Goal: Transaction & Acquisition: Purchase product/service

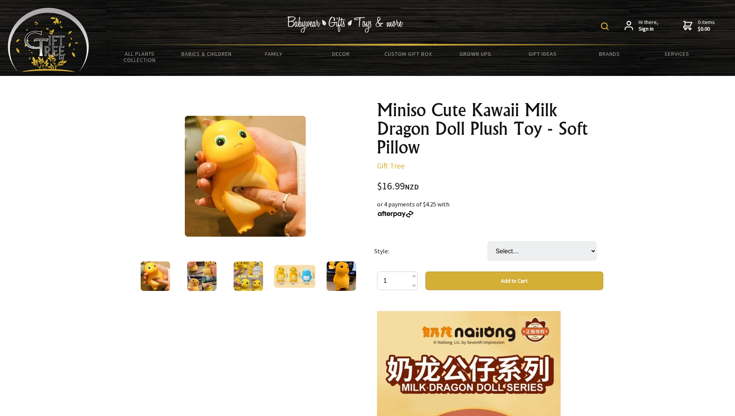
click at [203, 271] on img at bounding box center [201, 275] width 29 height 29
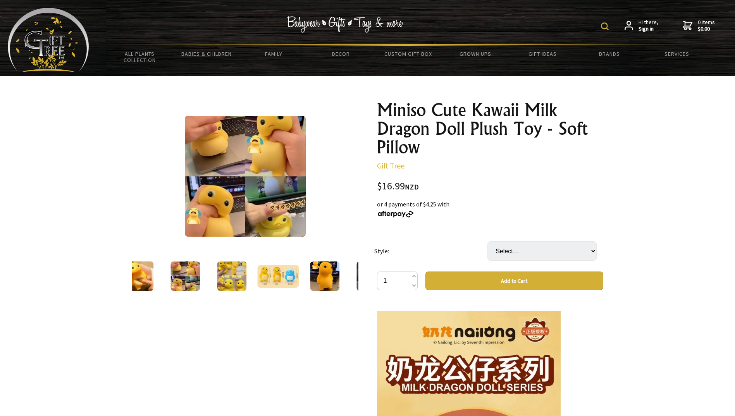
click at [192, 277] on img at bounding box center [184, 275] width 29 height 29
click at [225, 277] on img at bounding box center [231, 275] width 29 height 29
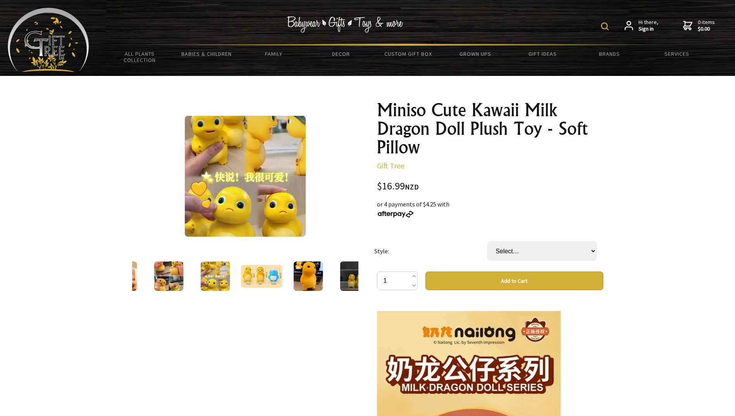
click at [251, 281] on img at bounding box center [261, 276] width 42 height 23
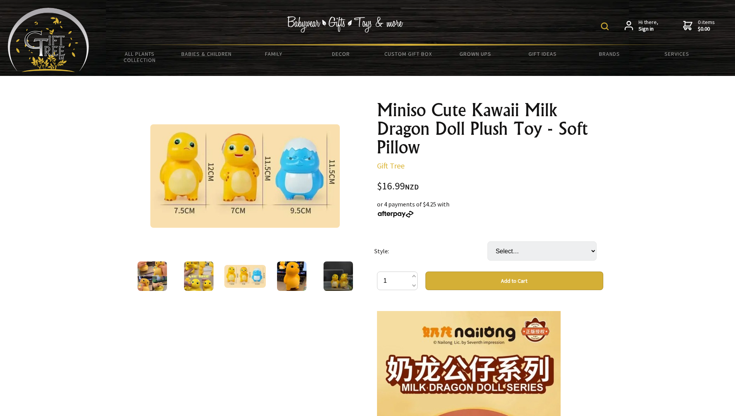
click at [284, 282] on img at bounding box center [291, 275] width 29 height 29
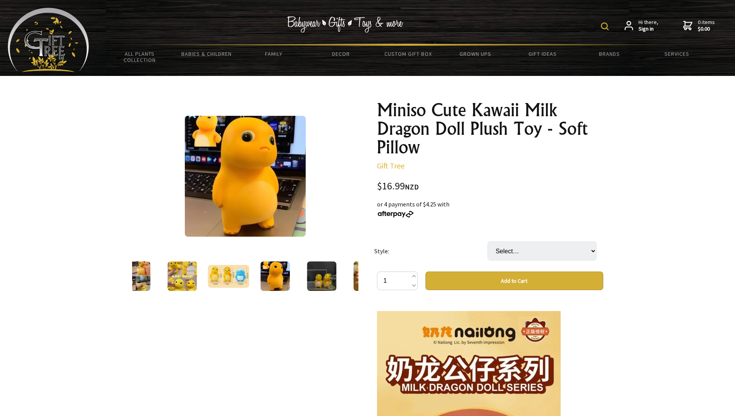
click at [322, 282] on img at bounding box center [321, 275] width 29 height 29
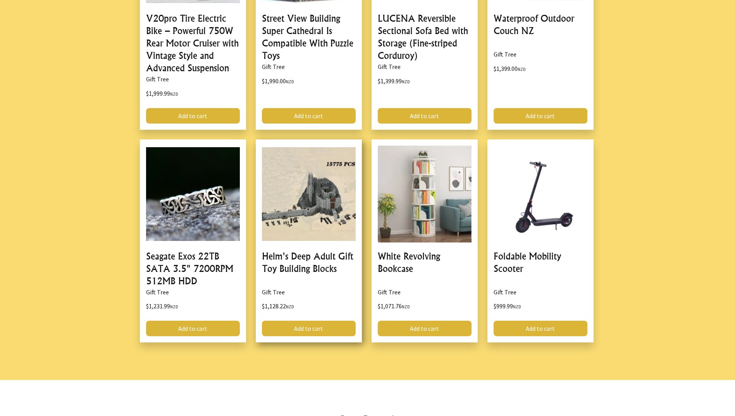
scroll to position [813, 0]
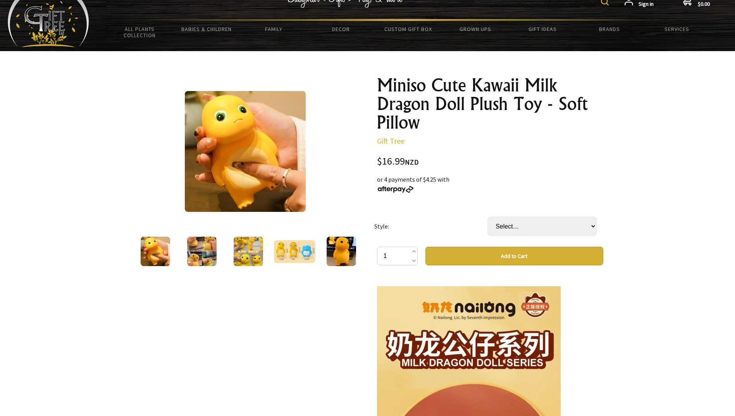
scroll to position [39, 0]
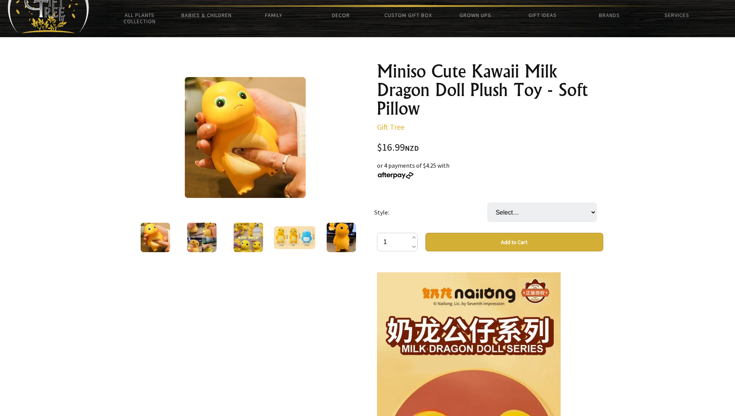
click at [198, 246] on img at bounding box center [201, 237] width 29 height 29
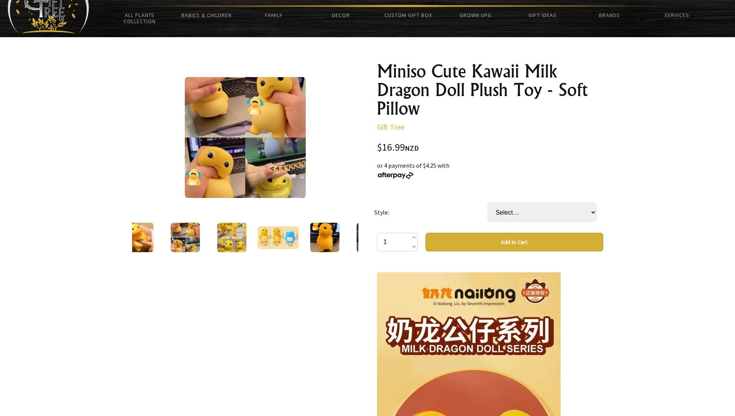
click at [226, 242] on img at bounding box center [231, 237] width 29 height 29
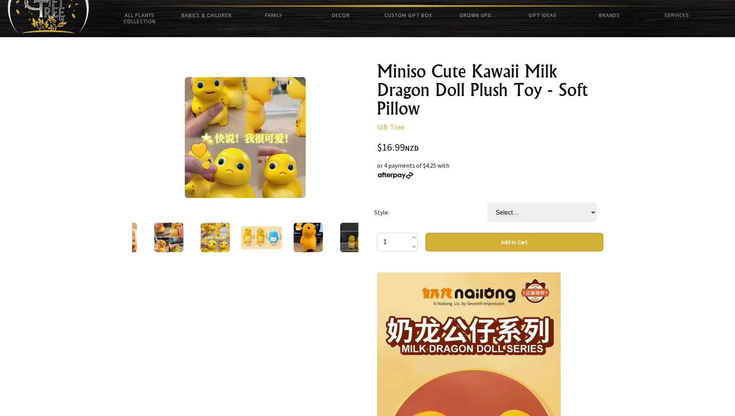
click at [248, 243] on img at bounding box center [261, 237] width 42 height 23
